Goal: Book appointment/travel/reservation

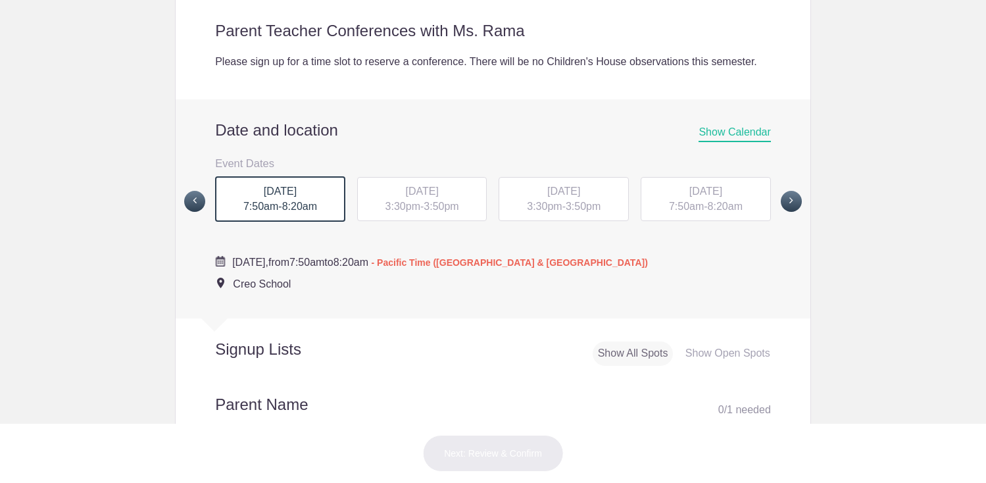
scroll to position [407, 0]
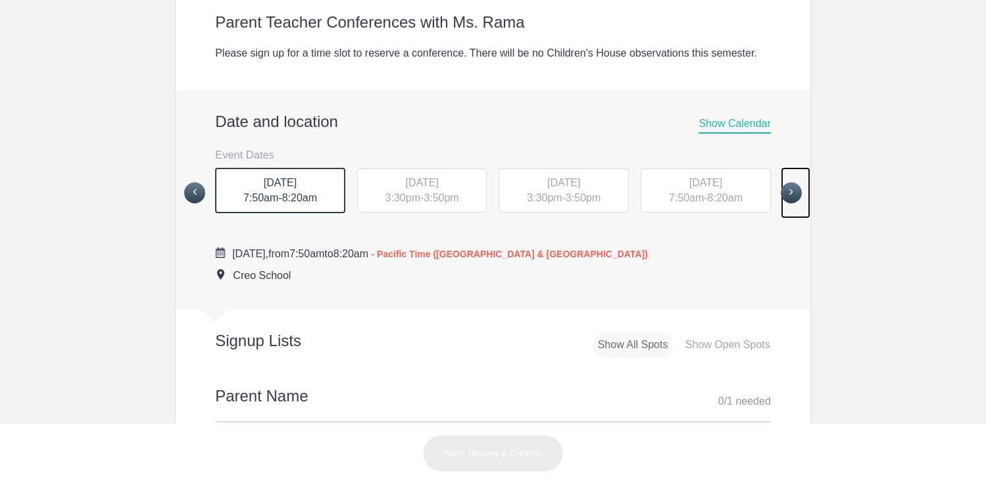
click at [790, 203] on span at bounding box center [791, 192] width 21 height 21
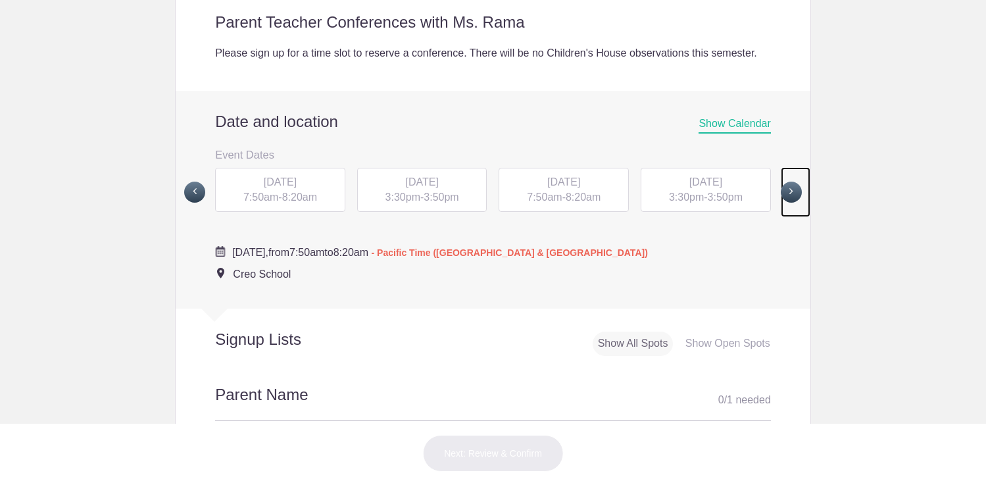
click at [790, 203] on span at bounding box center [791, 192] width 21 height 21
click at [552, 203] on span "3:30pm" at bounding box center [544, 196] width 35 height 11
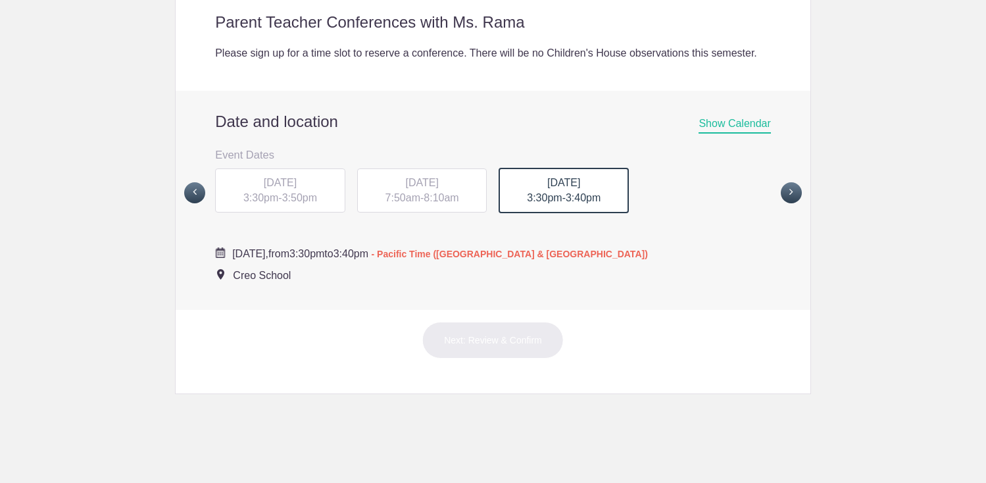
click at [547, 188] on span "[DATE]" at bounding box center [563, 182] width 33 height 11
click at [451, 207] on div "[DATE] 7:50am - 8:10am" at bounding box center [422, 190] width 130 height 45
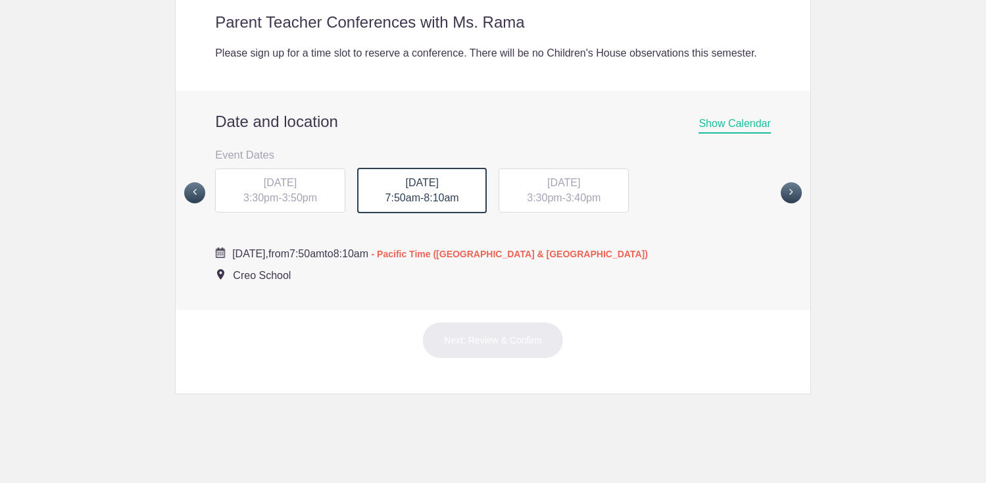
click at [299, 203] on span "3:50pm" at bounding box center [299, 197] width 35 height 11
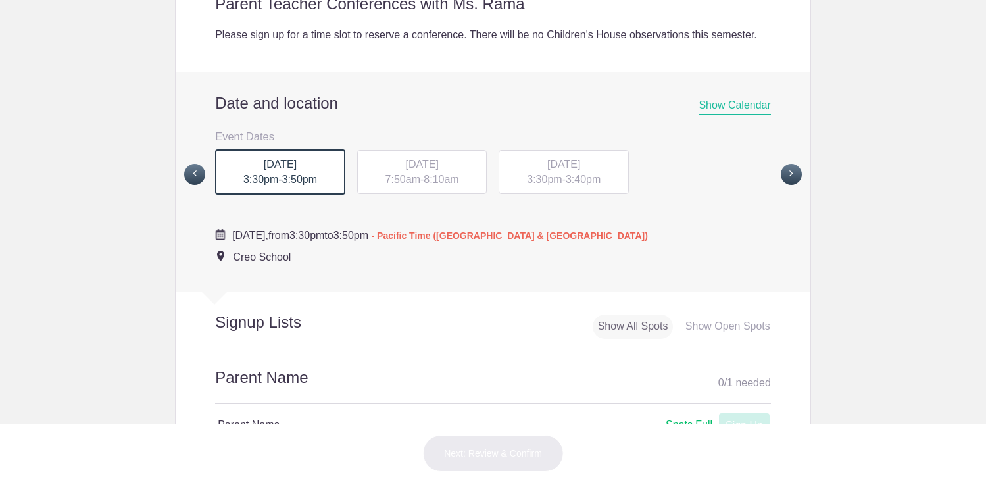
scroll to position [423, 0]
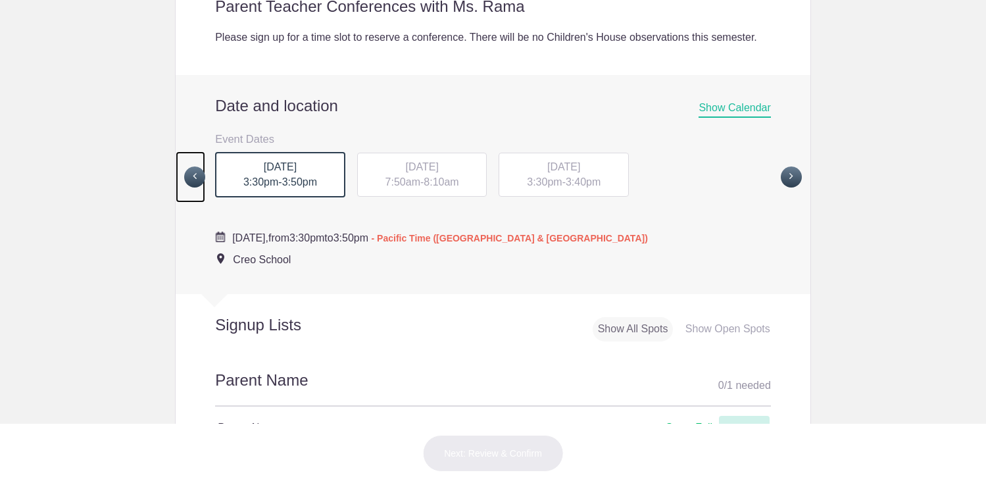
click at [197, 187] on span at bounding box center [194, 176] width 21 height 21
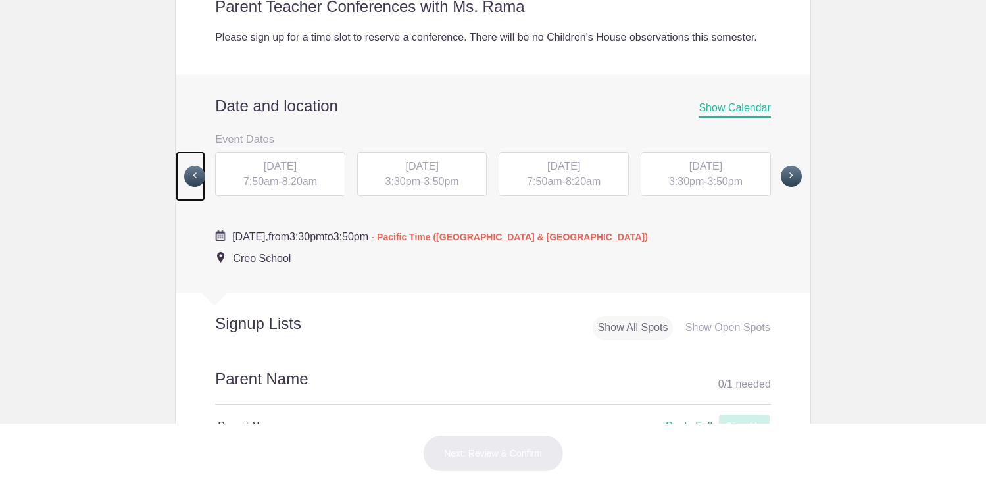
click at [188, 187] on span at bounding box center [194, 176] width 21 height 21
click at [795, 187] on span at bounding box center [791, 176] width 21 height 21
click at [717, 187] on span "3:50pm" at bounding box center [725, 181] width 35 height 11
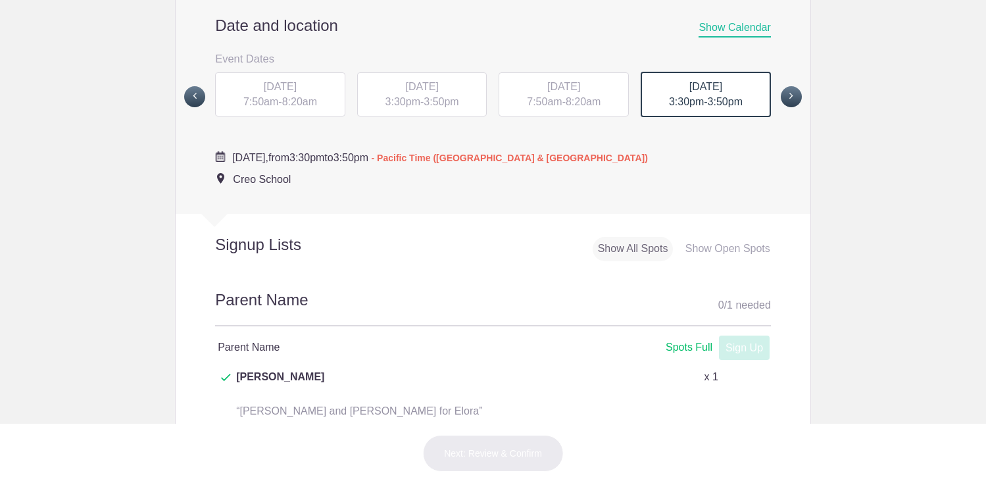
scroll to position [491, 0]
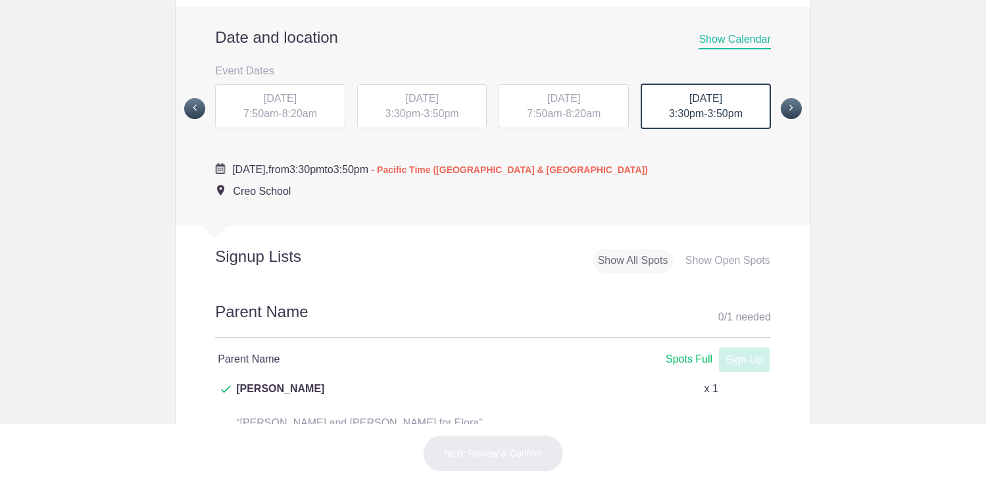
click at [574, 119] on span "8:20am" at bounding box center [583, 113] width 35 height 11
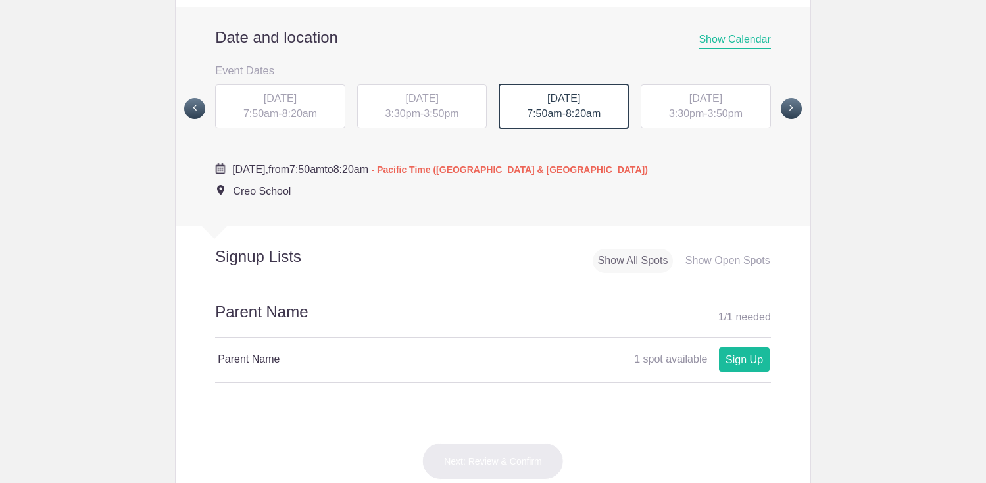
click at [428, 129] on div "WED, Nov 5, 2025 3:30pm - 3:50pm" at bounding box center [422, 106] width 130 height 45
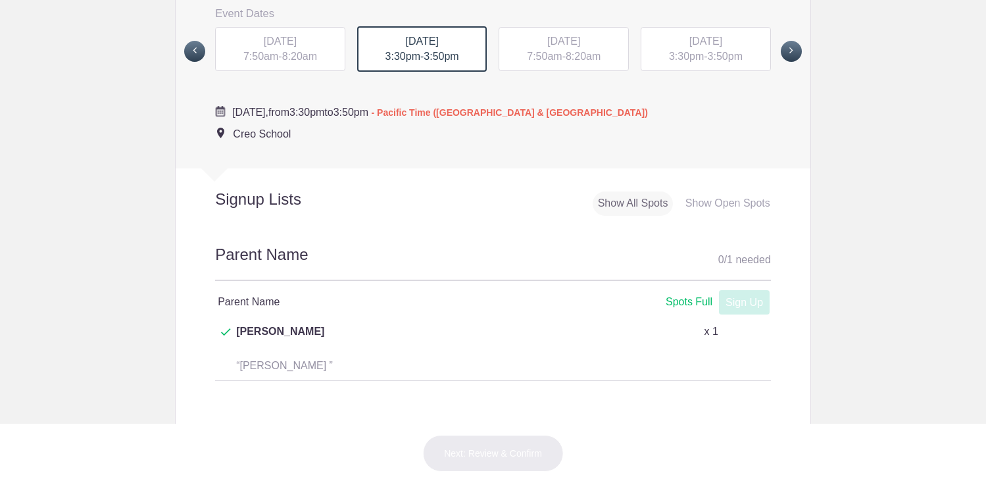
scroll to position [547, 0]
click at [547, 63] on span "7:50am" at bounding box center [544, 57] width 35 height 11
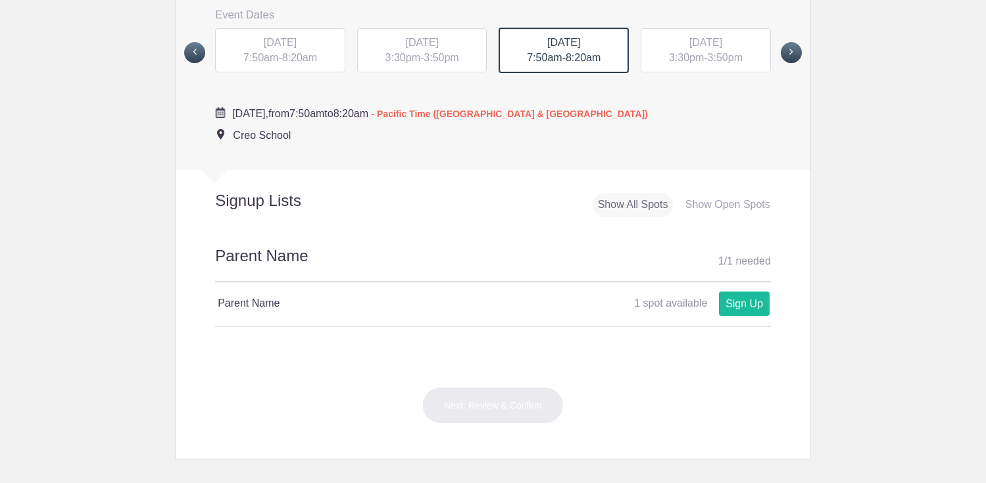
click at [722, 48] on span "THU, Nov 6, 2025" at bounding box center [705, 42] width 33 height 11
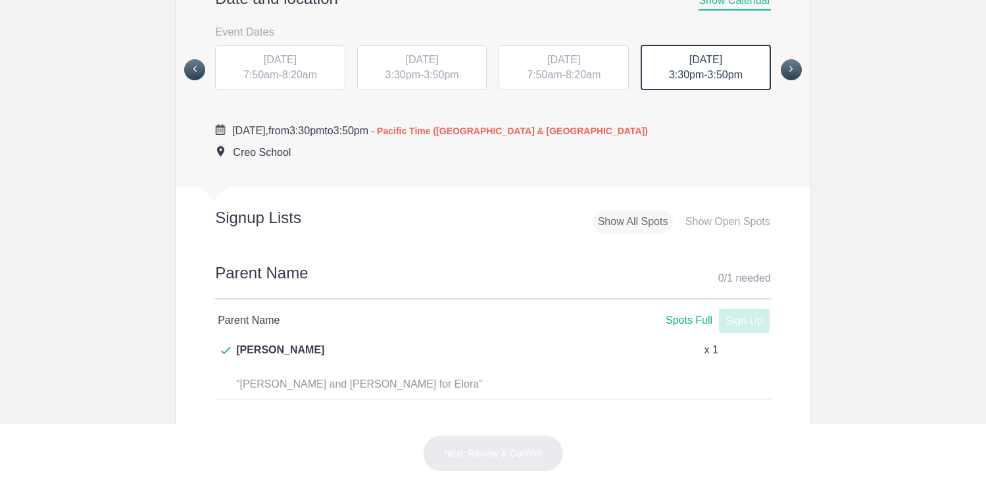
scroll to position [529, 0]
click at [786, 82] on span at bounding box center [791, 71] width 21 height 21
click at [274, 81] on span "3:30pm" at bounding box center [260, 75] width 35 height 11
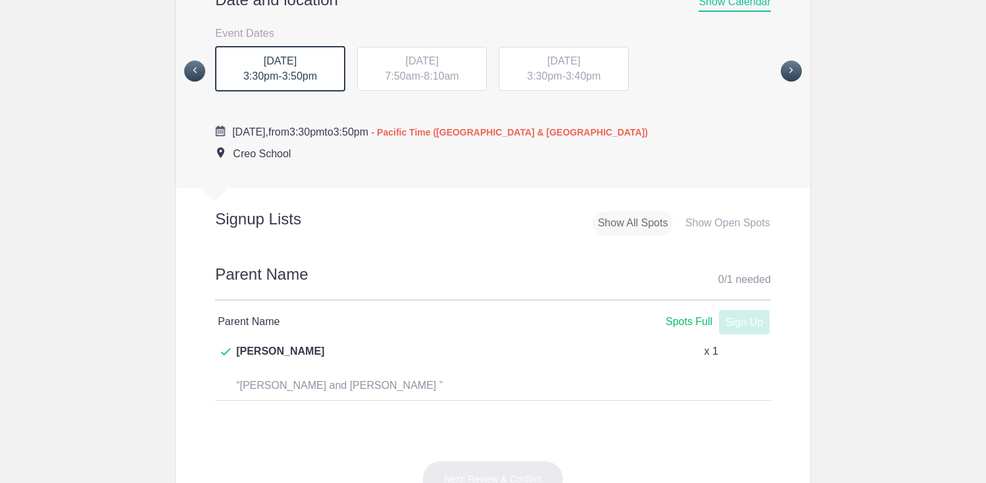
click at [410, 82] on span "7:50am" at bounding box center [403, 75] width 35 height 11
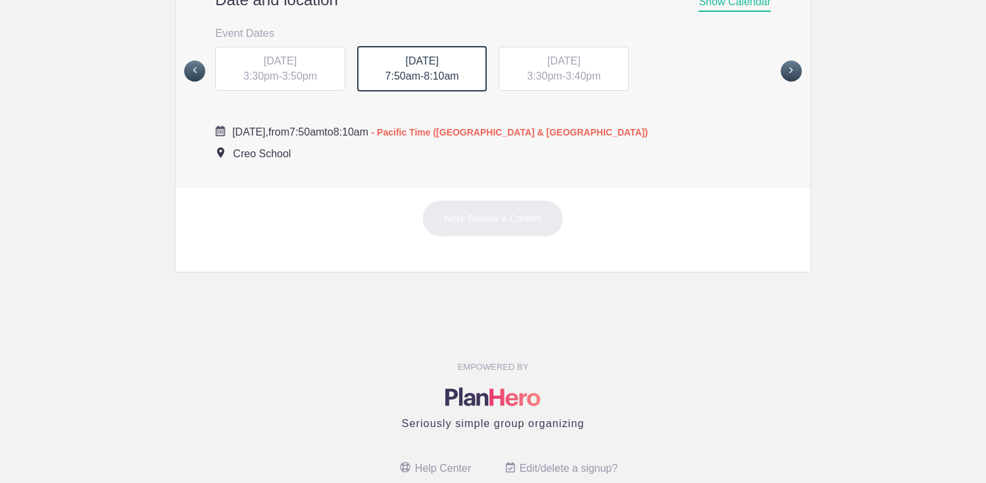
click at [547, 66] on span "WED, Nov 12, 2025" at bounding box center [563, 60] width 33 height 11
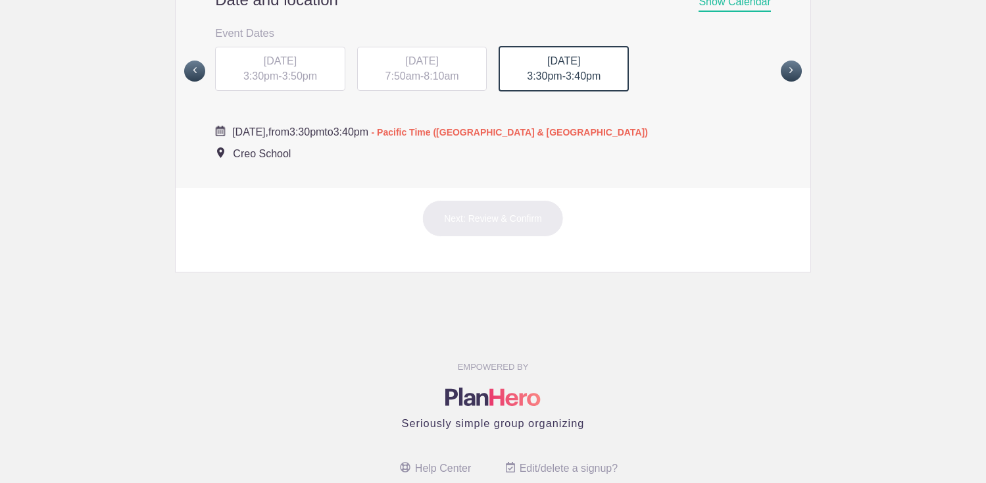
click at [264, 66] on span "FRI, Nov 7, 2025" at bounding box center [280, 60] width 33 height 11
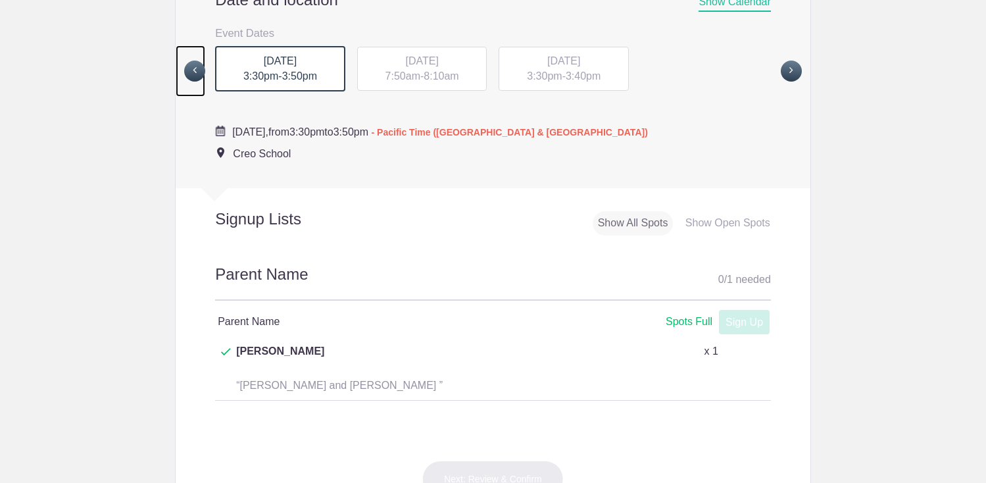
click at [197, 82] on span at bounding box center [194, 71] width 21 height 21
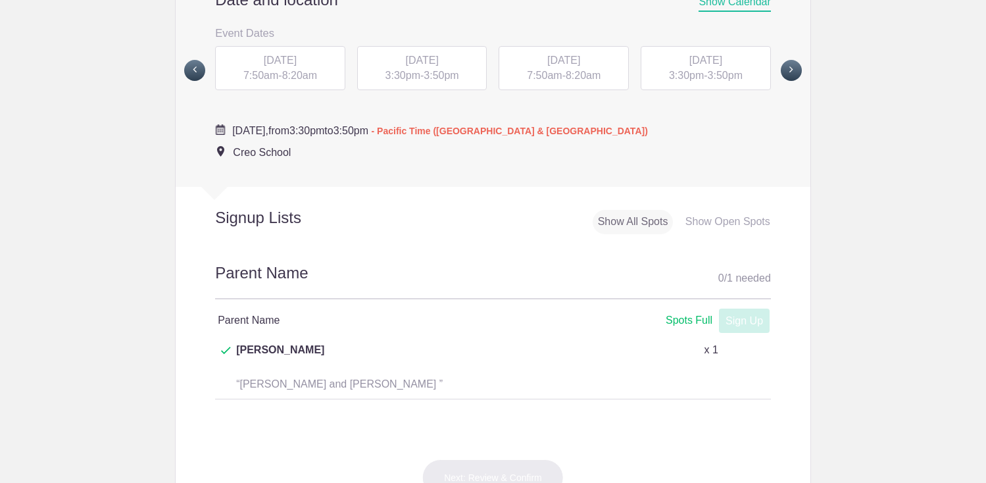
click at [699, 81] on span "3:30pm" at bounding box center [686, 75] width 35 height 11
click at [547, 82] on span "7:50am" at bounding box center [544, 75] width 35 height 11
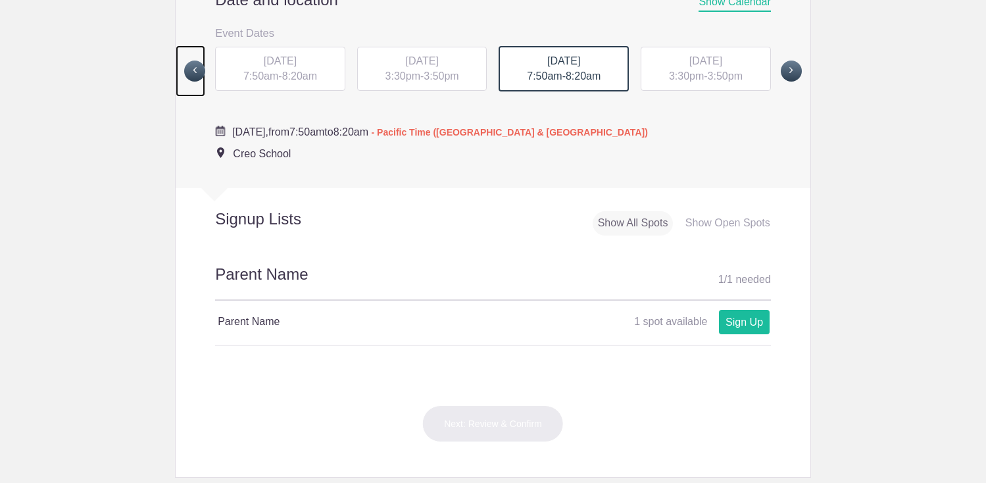
click at [195, 82] on span at bounding box center [194, 71] width 21 height 21
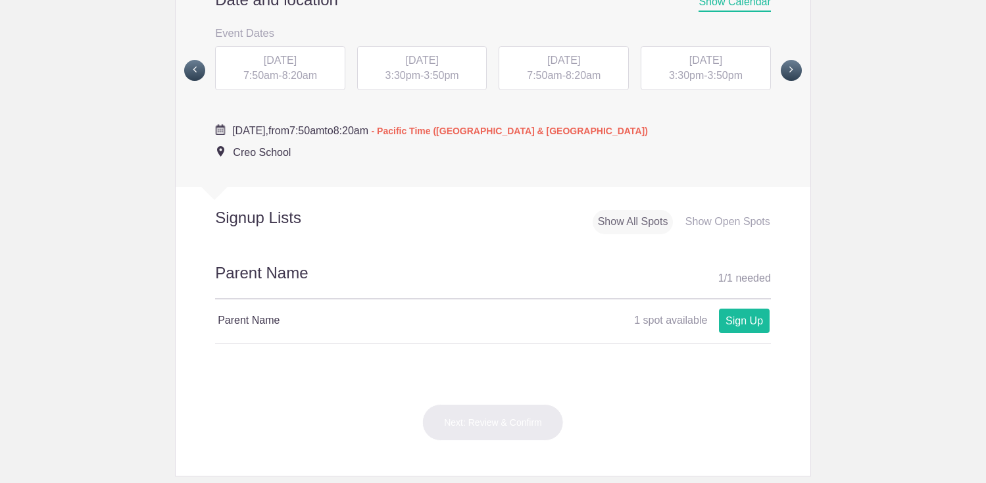
click at [427, 81] on span "3:50pm" at bounding box center [441, 75] width 35 height 11
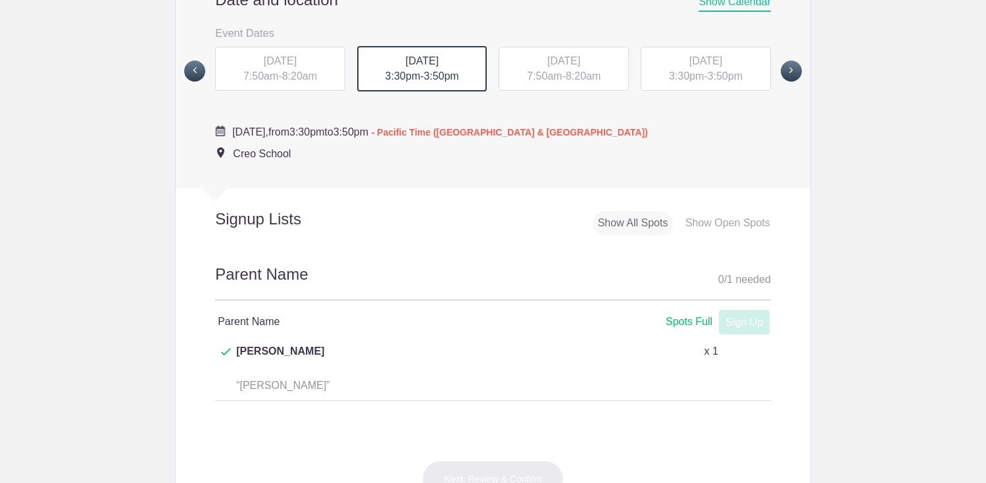
click at [322, 82] on div "FRI, Oct 31, 2025 7:50am - 8:20am" at bounding box center [280, 69] width 130 height 45
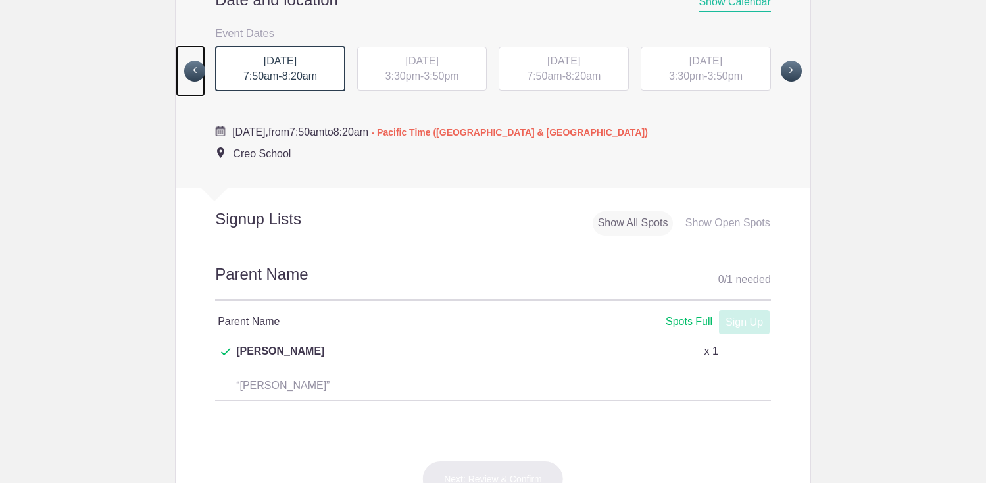
click at [195, 82] on span at bounding box center [194, 71] width 21 height 21
click at [696, 81] on span "3:30pm" at bounding box center [686, 75] width 35 height 11
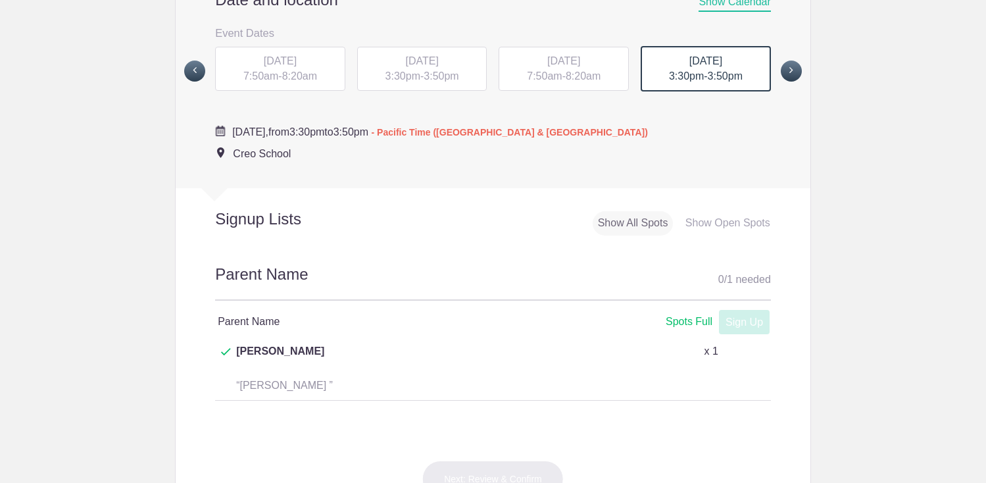
click at [566, 91] on div "THU, Oct 30, 2025 7:50am - 8:20am" at bounding box center [564, 69] width 130 height 45
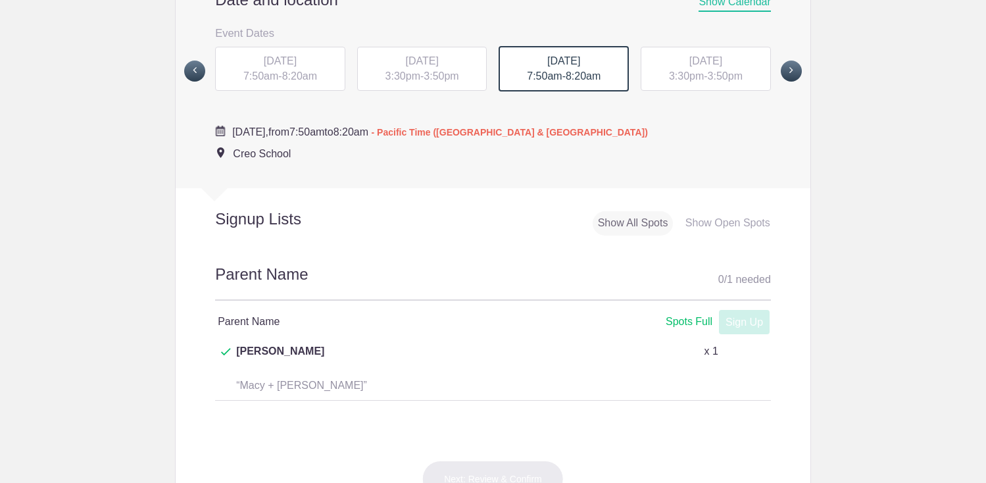
click at [445, 82] on span "3:50pm" at bounding box center [441, 75] width 35 height 11
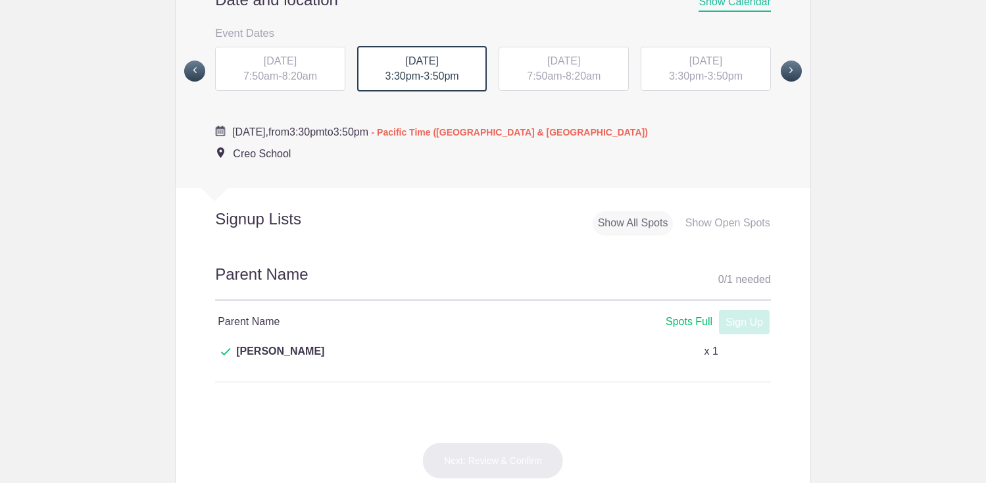
click at [295, 66] on span "WED, Oct 29, 2025" at bounding box center [280, 60] width 33 height 11
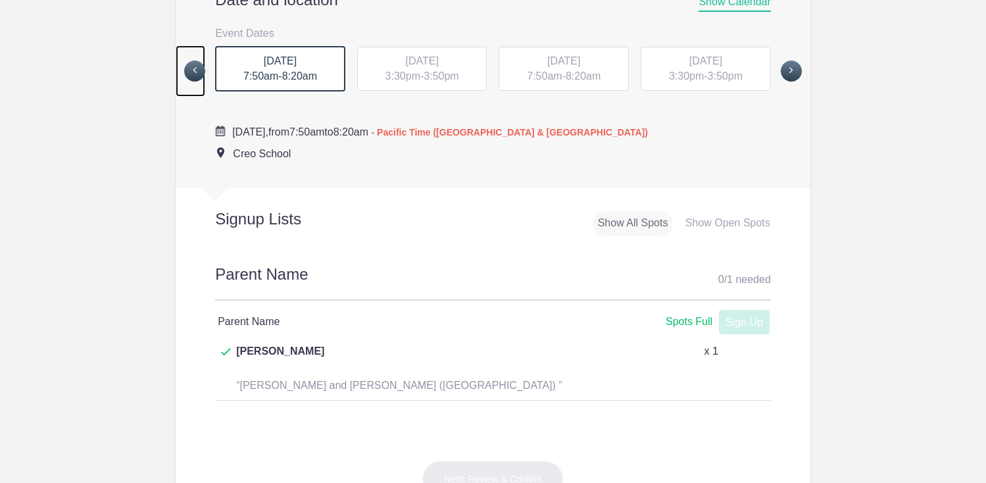
click at [189, 82] on span at bounding box center [194, 71] width 21 height 21
click at [693, 81] on span "3:30pm" at bounding box center [686, 75] width 35 height 11
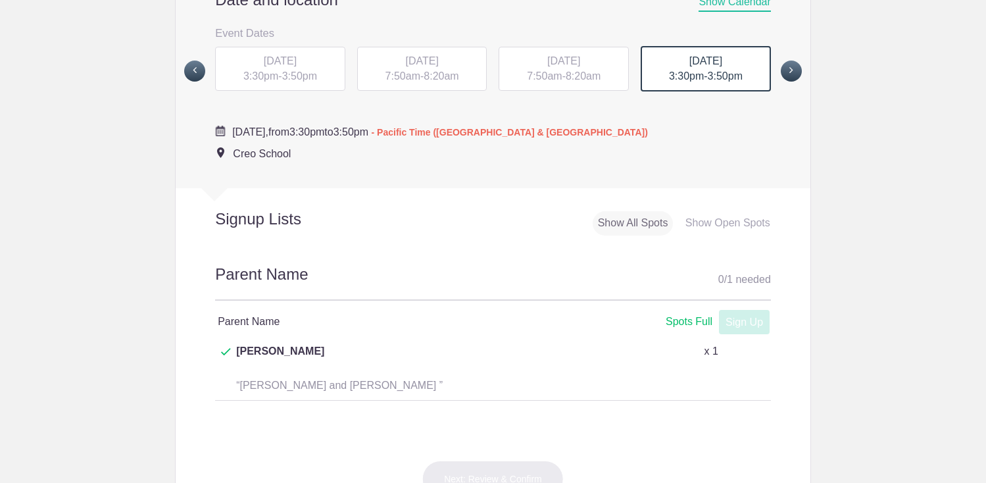
click at [580, 66] on span "TUE, Oct 28, 2025" at bounding box center [563, 60] width 33 height 11
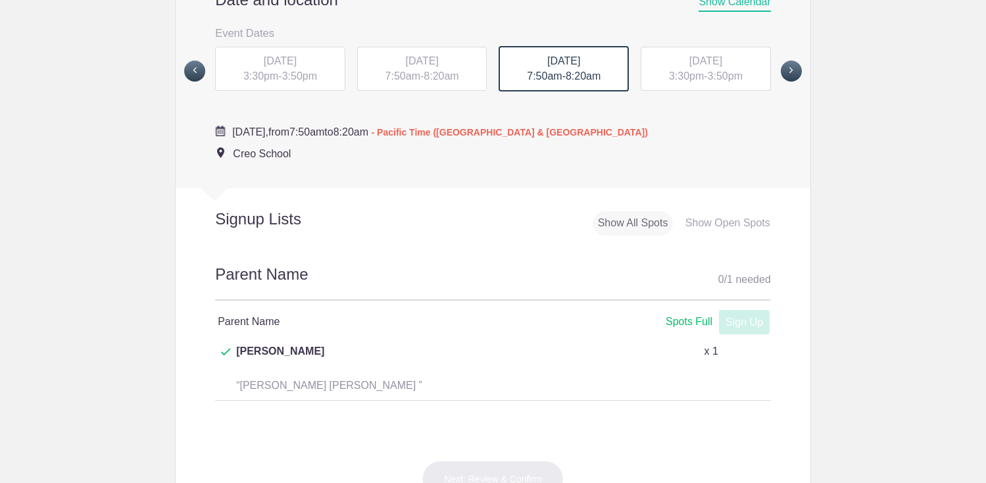
click at [438, 66] on span "MON, Oct 27, 2025" at bounding box center [421, 60] width 33 height 11
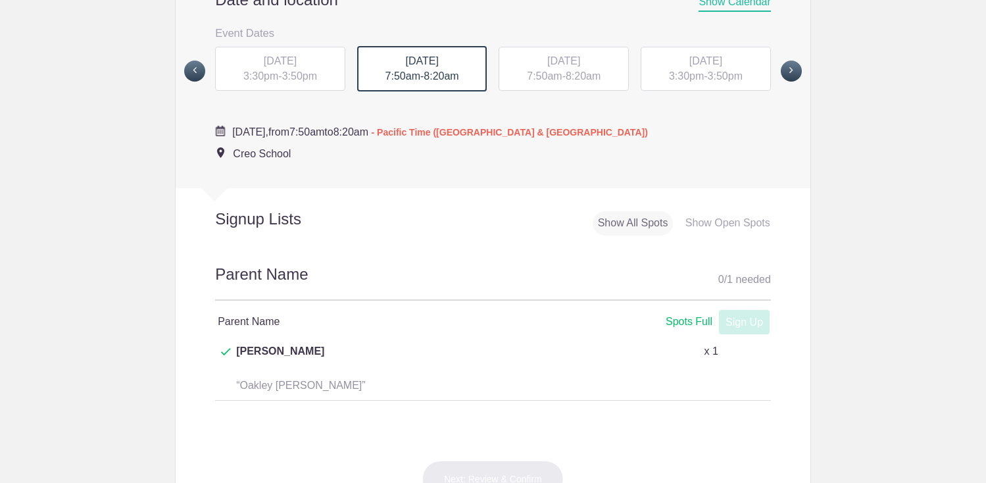
click at [284, 86] on div "FRI, Oct 24, 2025 3:30pm - 3:50pm" at bounding box center [280, 69] width 130 height 45
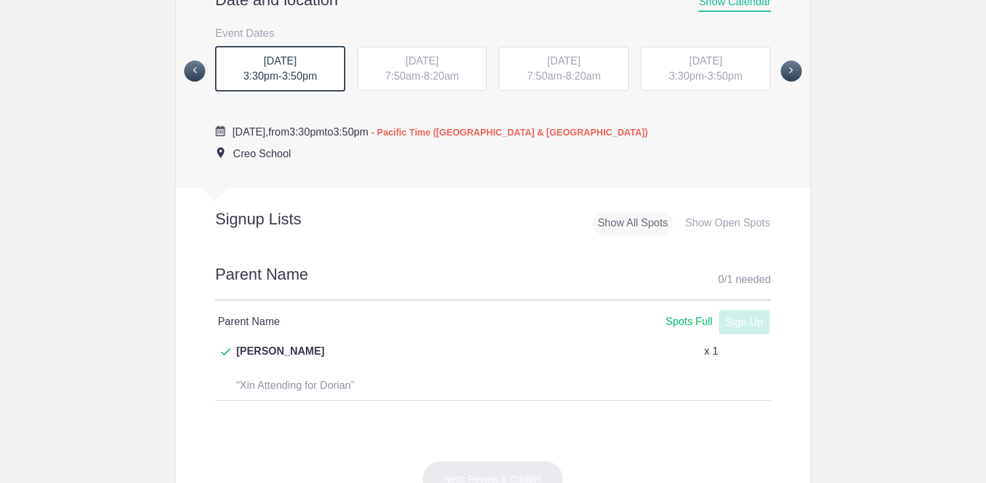
click at [432, 82] on span "8:20am" at bounding box center [441, 75] width 35 height 11
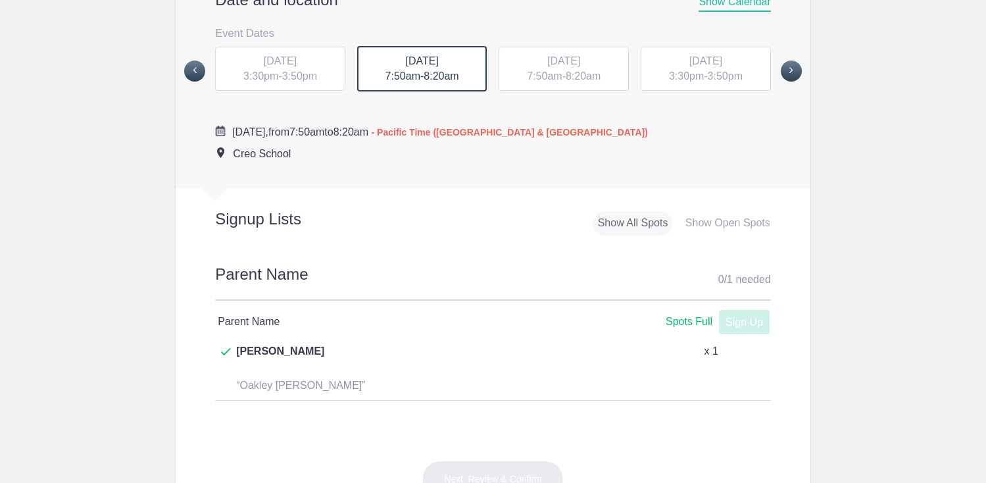
click at [534, 82] on span "7:50am" at bounding box center [544, 75] width 35 height 11
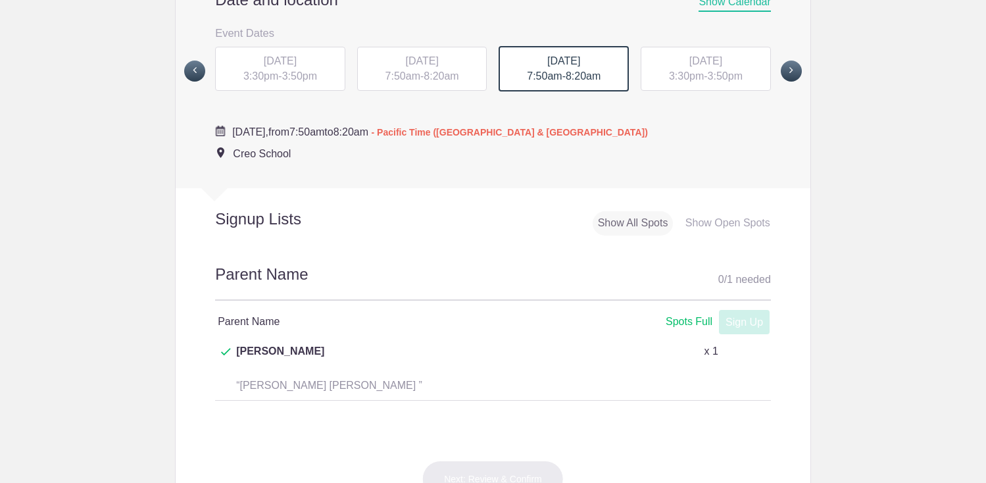
click at [262, 82] on span "3:30pm" at bounding box center [260, 75] width 35 height 11
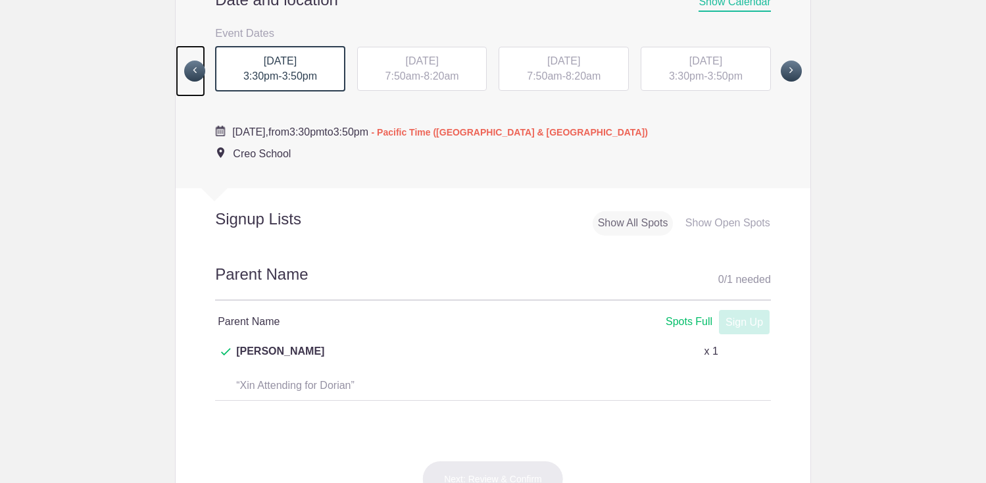
click at [201, 82] on span at bounding box center [194, 71] width 21 height 21
click at [568, 66] on span "THU, Oct 23, 2025" at bounding box center [563, 60] width 33 height 11
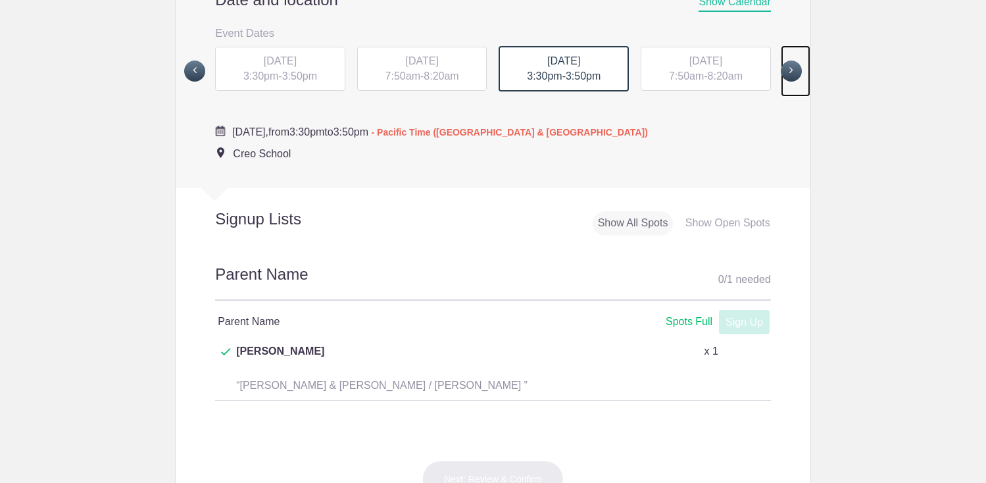
click at [793, 82] on span at bounding box center [791, 71] width 21 height 21
click at [793, 81] on span at bounding box center [791, 70] width 21 height 21
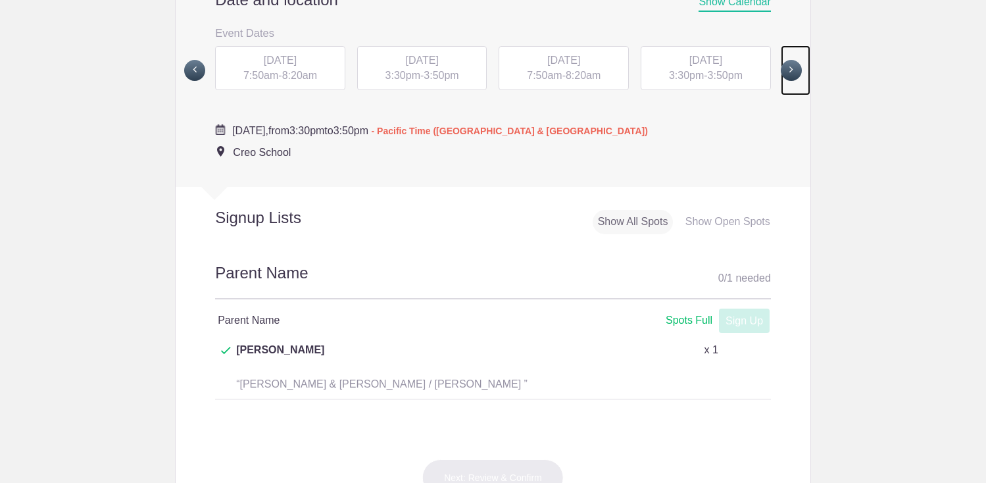
click at [793, 81] on span at bounding box center [791, 70] width 21 height 21
click at [199, 81] on span at bounding box center [194, 70] width 21 height 21
click at [575, 81] on span "3:40pm" at bounding box center [583, 75] width 35 height 11
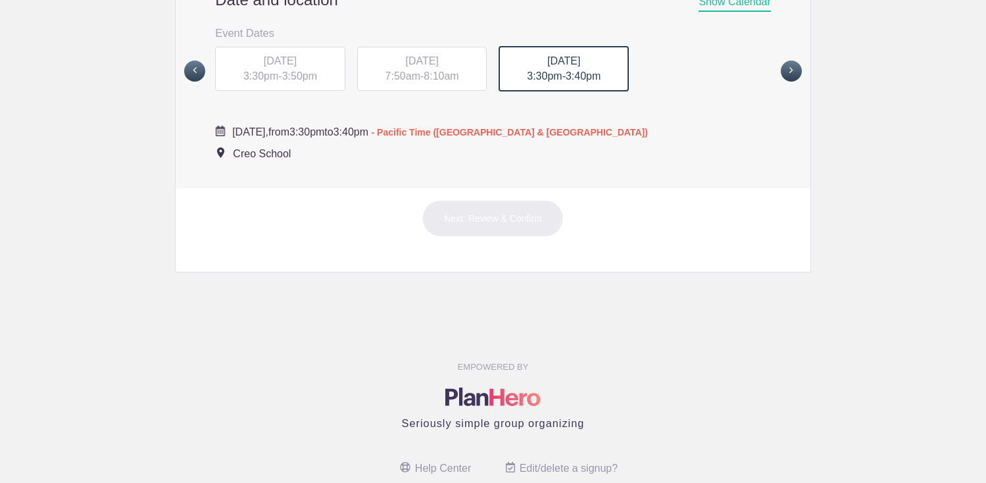
click at [455, 84] on div "WED, Nov 12, 2025 7:50am - 8:10am" at bounding box center [422, 69] width 130 height 45
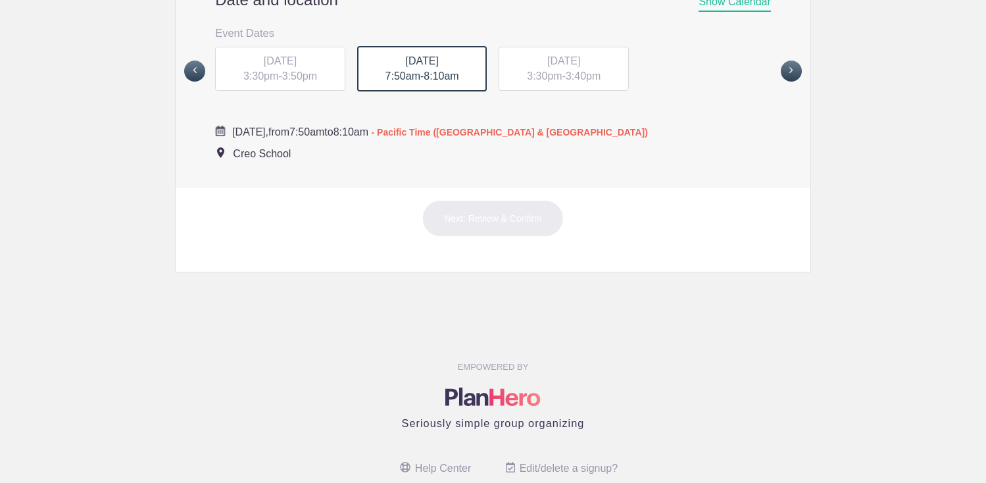
click at [303, 82] on span "3:50pm" at bounding box center [299, 75] width 35 height 11
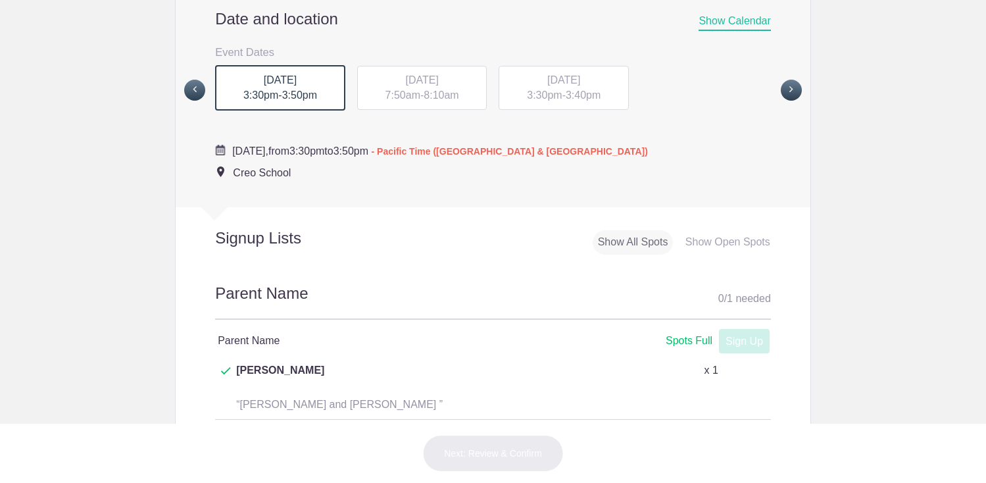
scroll to position [507, 0]
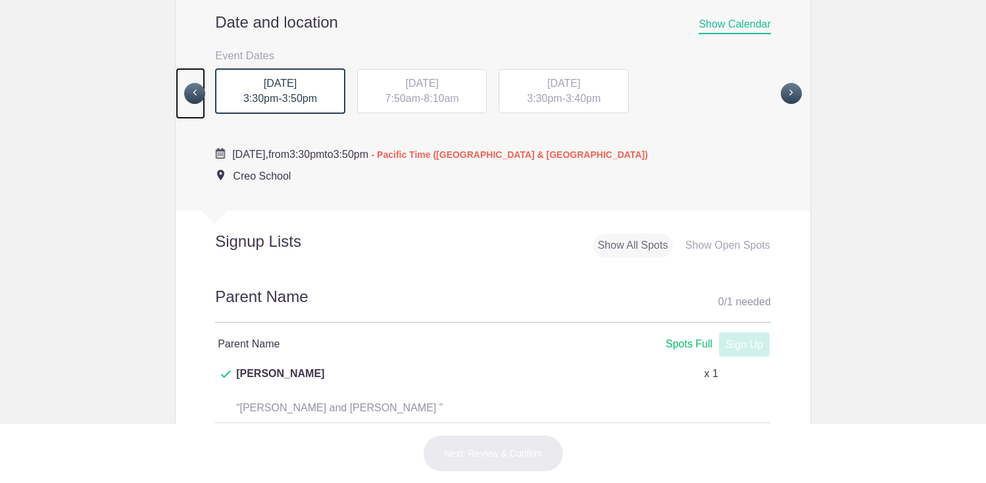
click at [191, 104] on span at bounding box center [194, 93] width 21 height 21
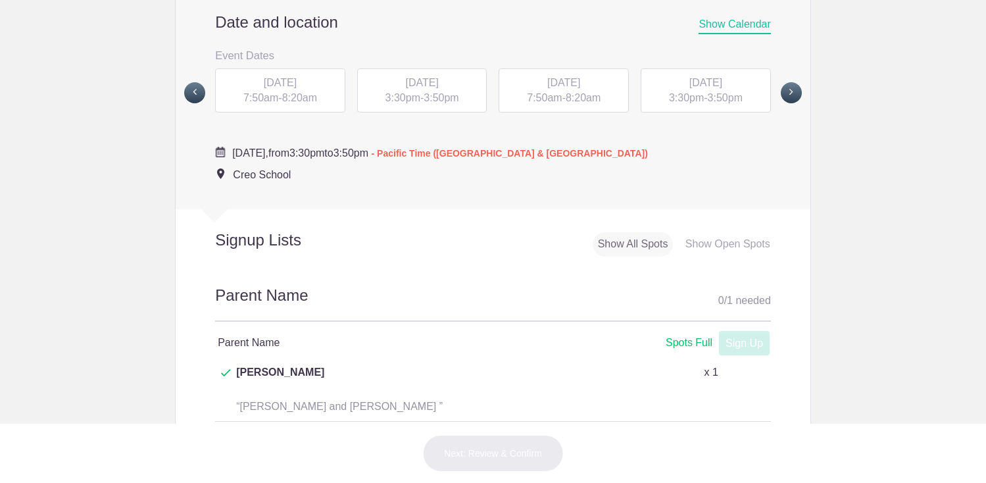
click at [689, 88] on span "THU, Nov 6, 2025" at bounding box center [705, 82] width 33 height 11
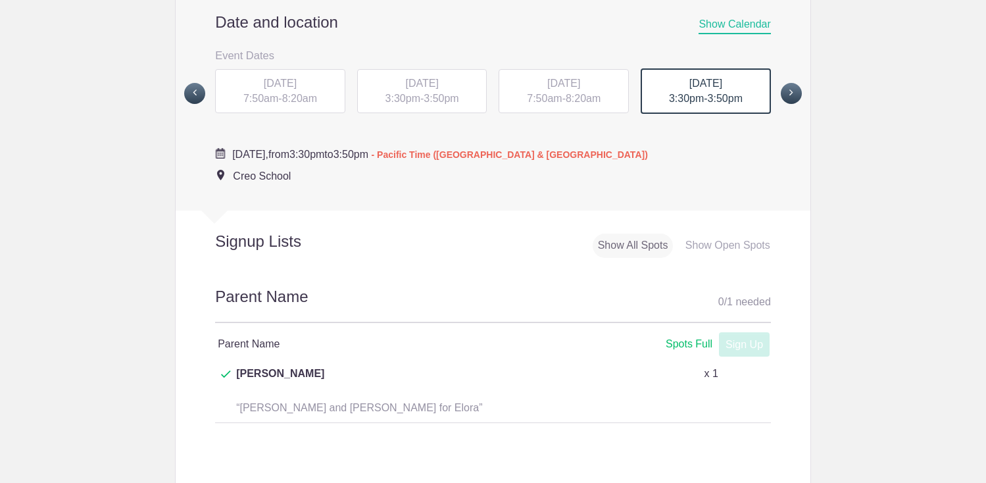
click at [599, 104] on span "8:20am" at bounding box center [583, 98] width 35 height 11
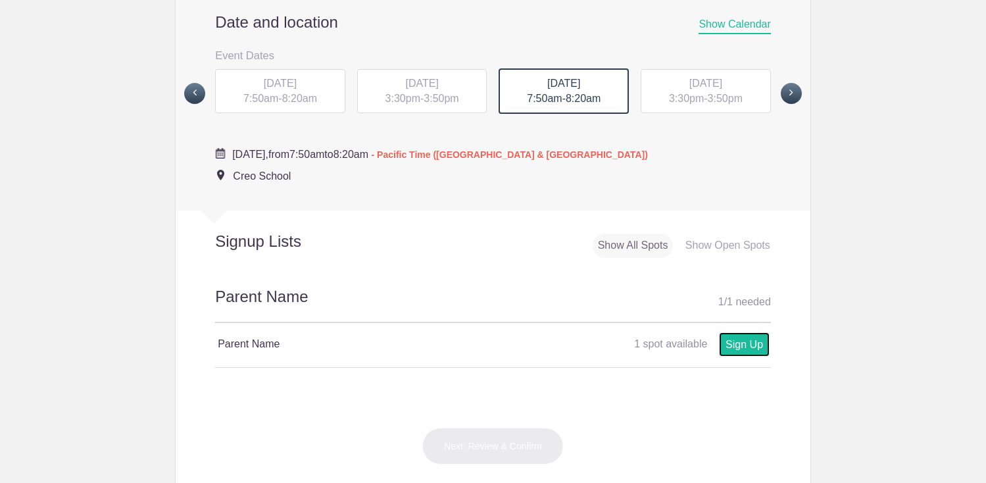
click at [736, 352] on link "Sign Up" at bounding box center [744, 344] width 51 height 24
type input "1"
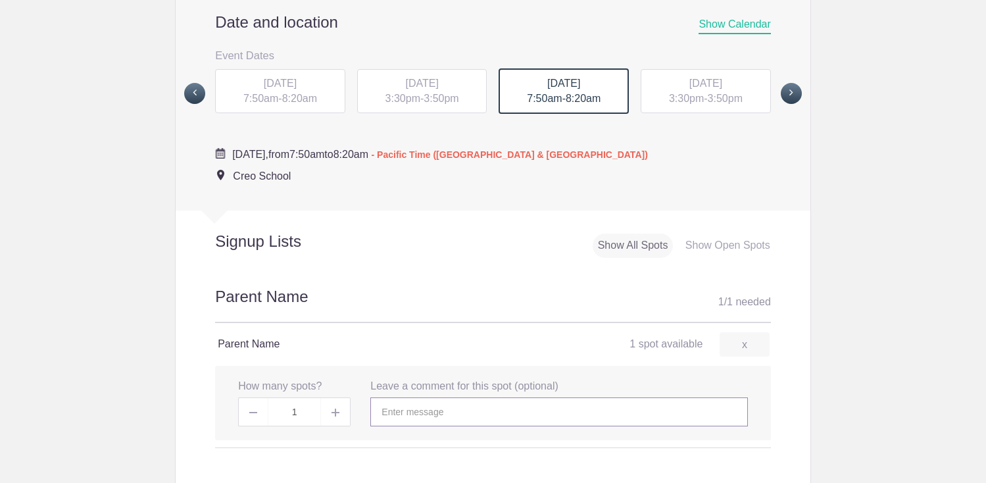
click at [474, 423] on input "text" at bounding box center [558, 411] width 377 height 29
type input "Allison & Michael Pursley (student: Madeline)"
click at [337, 416] on img at bounding box center [336, 413] width 8 height 8
click at [330, 426] on span at bounding box center [336, 411] width 30 height 29
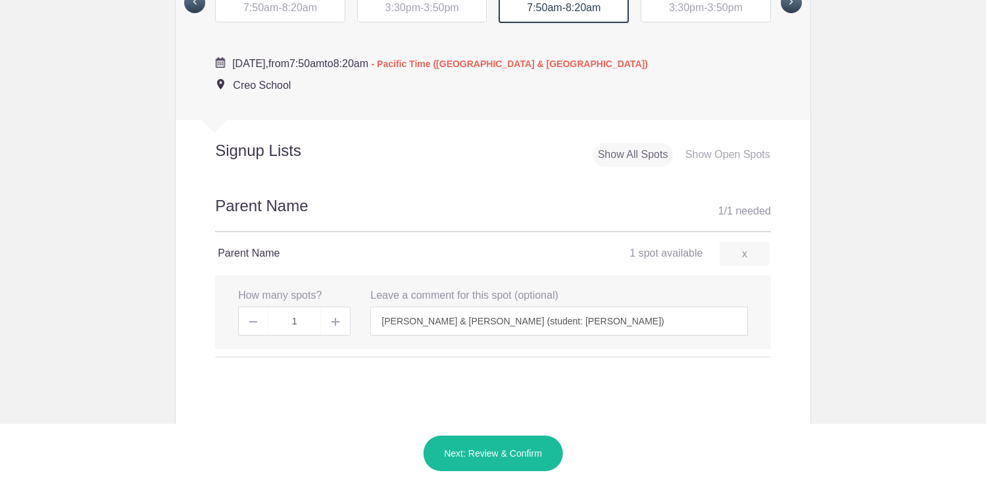
scroll to position [607, 0]
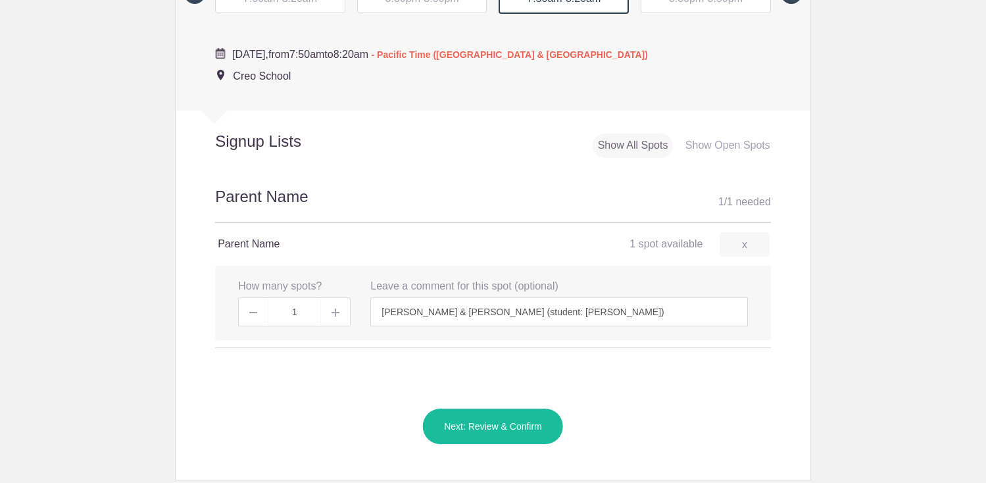
click at [483, 443] on button "Next: Review & Confirm" at bounding box center [492, 426] width 141 height 37
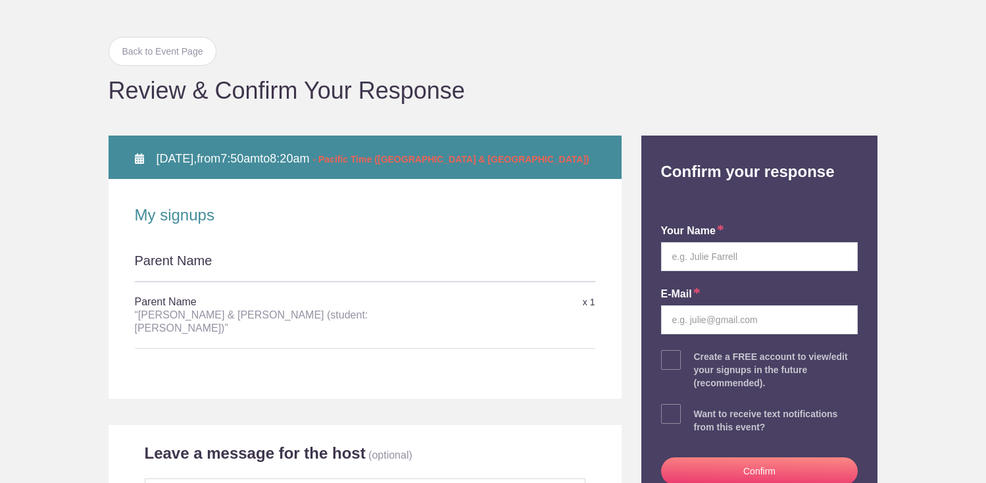
scroll to position [116, 0]
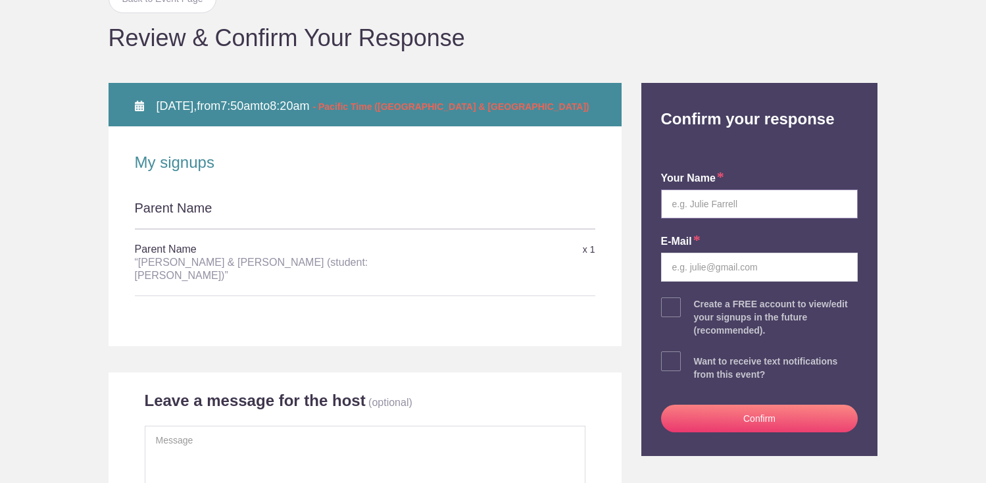
click at [688, 203] on input "text" at bounding box center [759, 203] width 197 height 29
type input "Allison Pursley"
click at [714, 276] on input "email" at bounding box center [759, 267] width 197 height 29
type input "thepursleys2020@gmail.com"
click at [734, 417] on button "Confirm" at bounding box center [759, 419] width 197 height 28
